Goal: Obtain resource: Download file/media

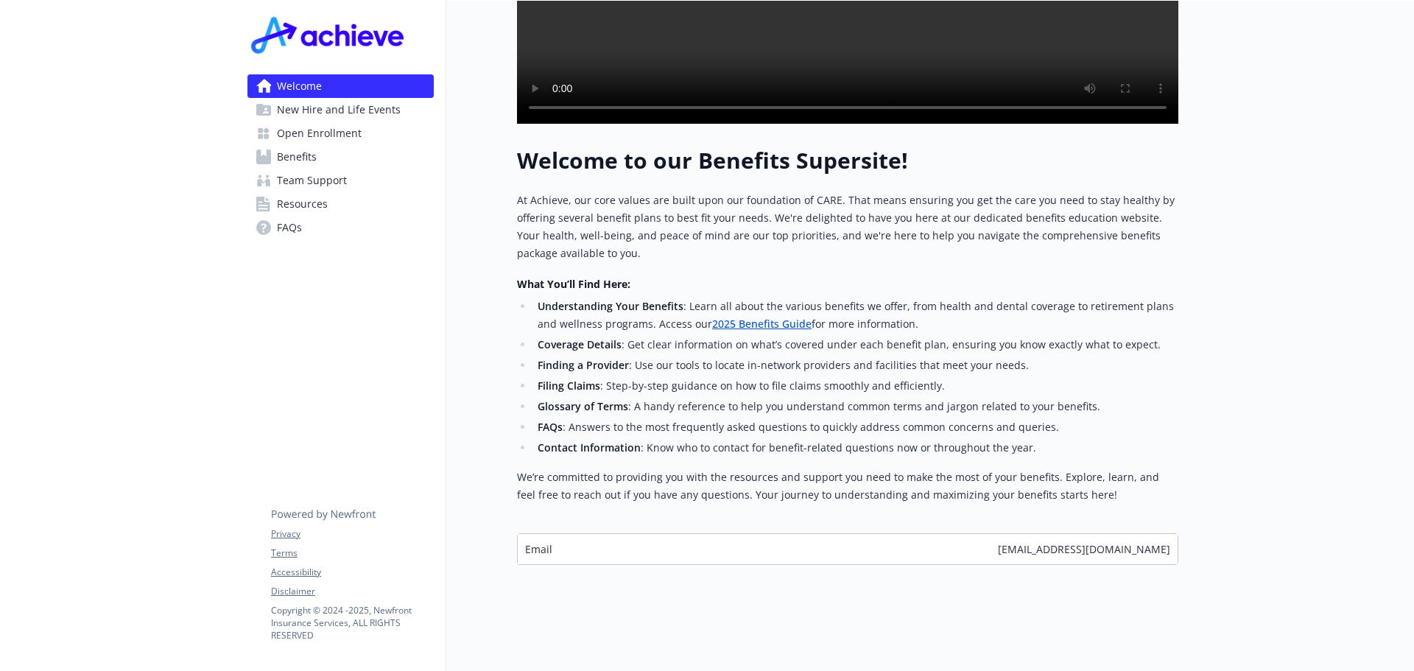
scroll to position [472, 0]
click at [294, 203] on span "Resources" at bounding box center [302, 204] width 51 height 24
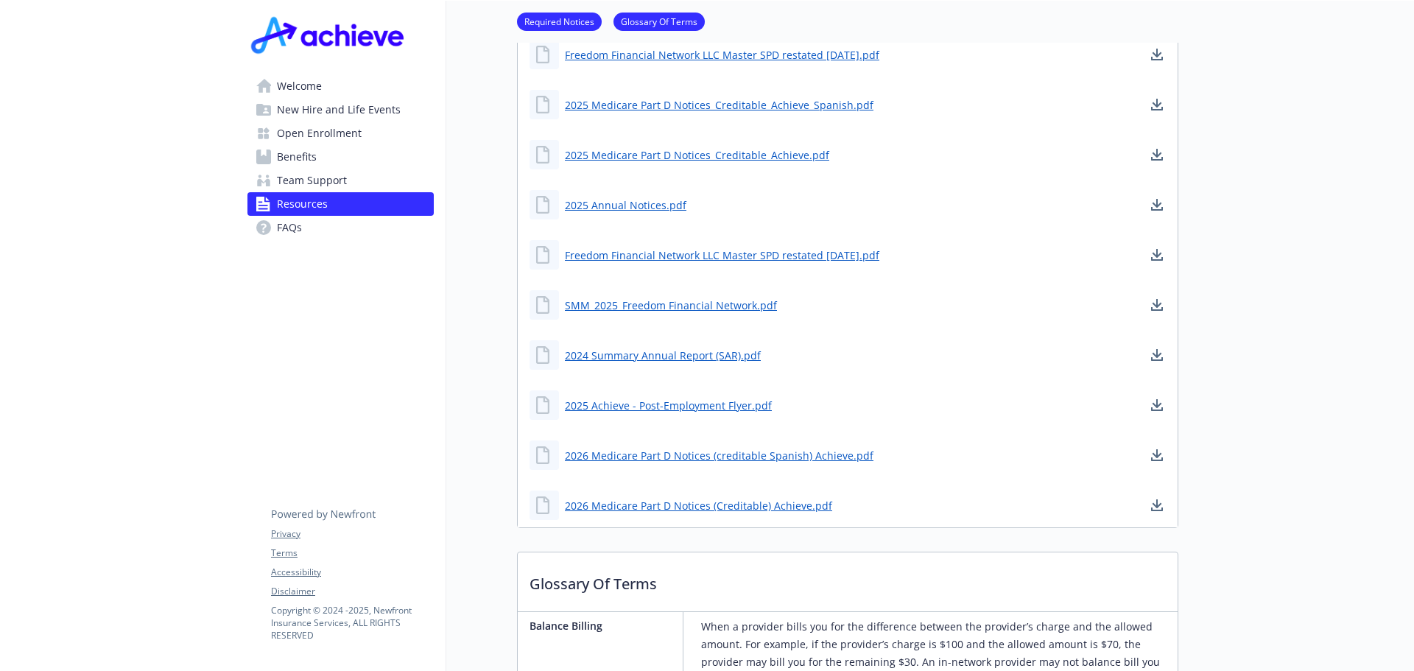
scroll to position [619, 0]
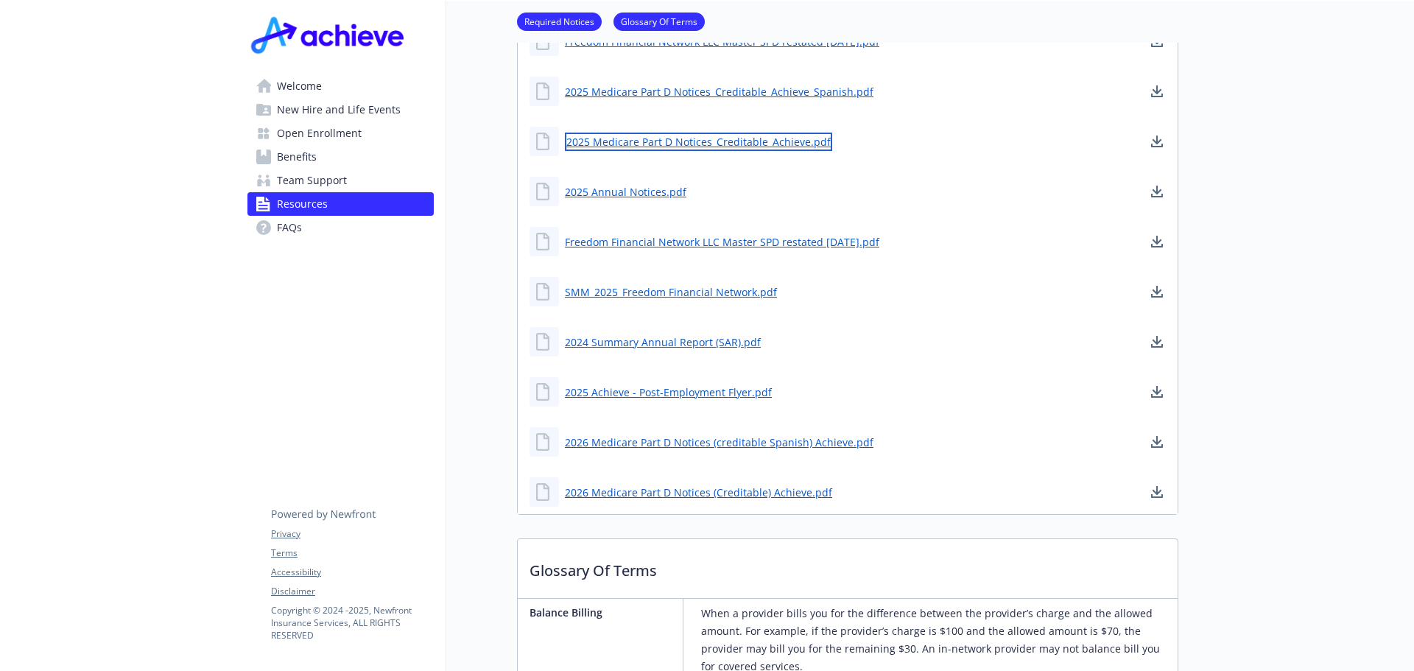
click at [727, 141] on link "2025 Medicare Part D Notices_Creditable_Achieve.pdf" at bounding box center [698, 142] width 267 height 18
